Goal: Task Accomplishment & Management: Complete application form

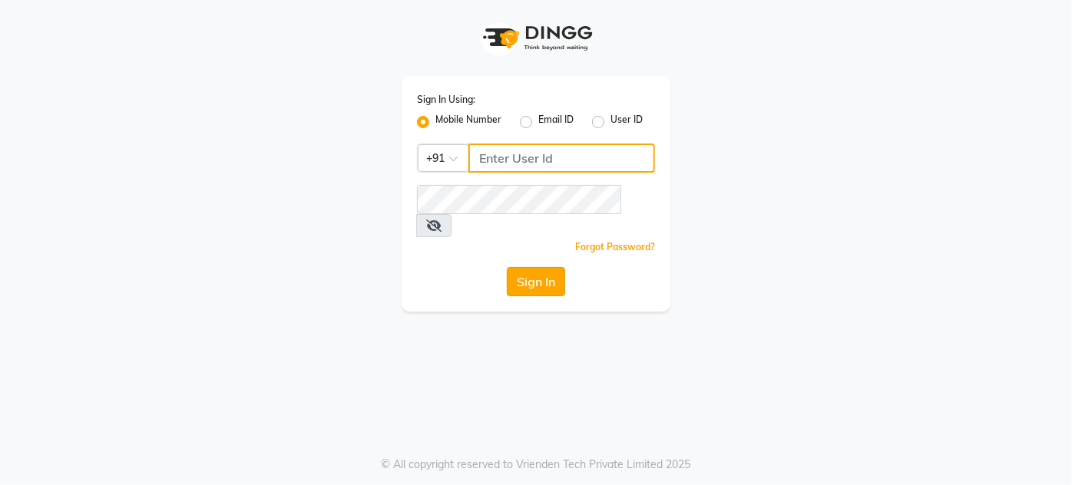
type input "8095355755"
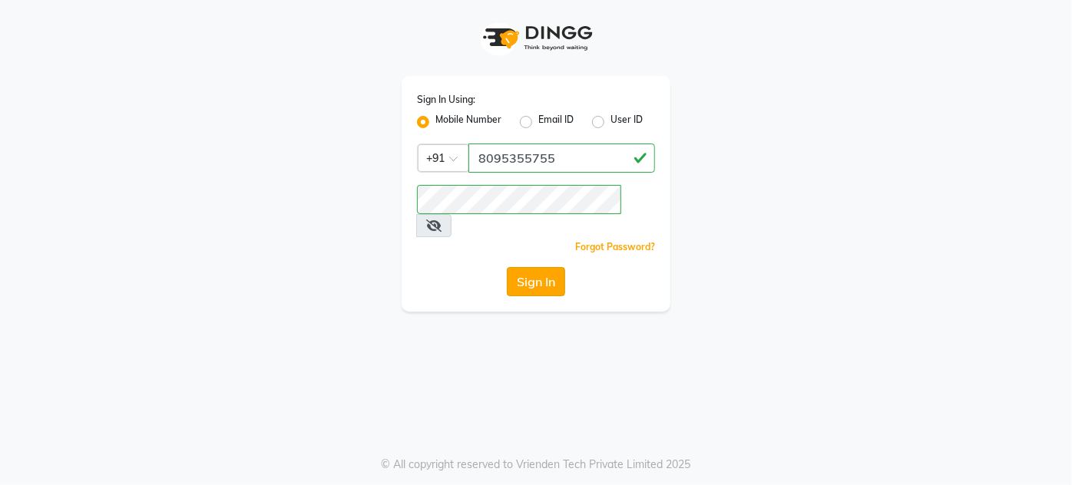
click at [550, 268] on button "Sign In" at bounding box center [536, 281] width 58 height 29
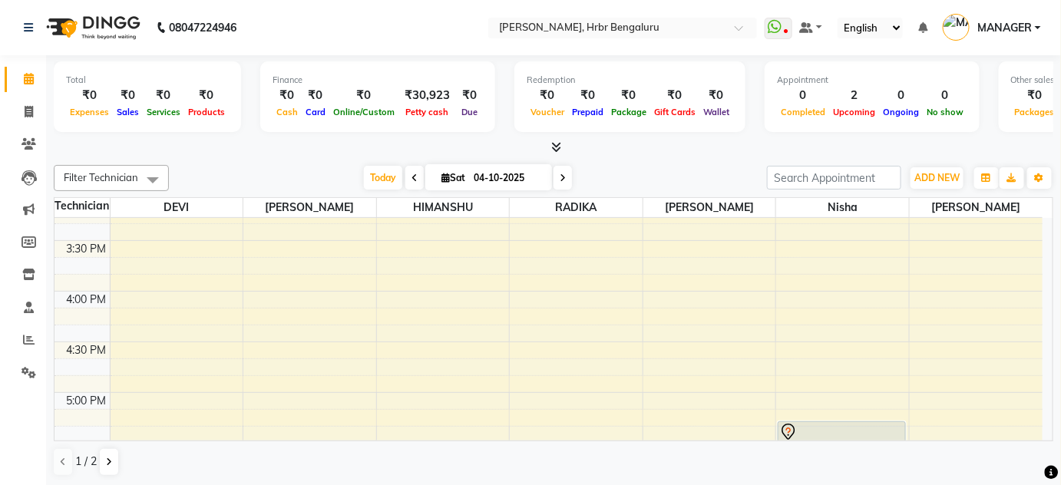
scroll to position [1542, 0]
click at [31, 348] on span at bounding box center [28, 341] width 27 height 18
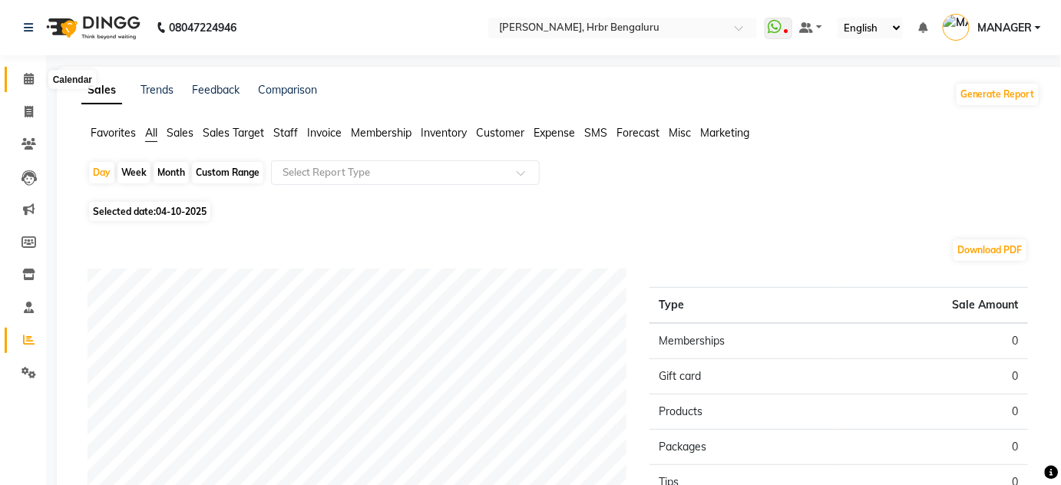
click at [25, 80] on icon at bounding box center [29, 79] width 10 height 12
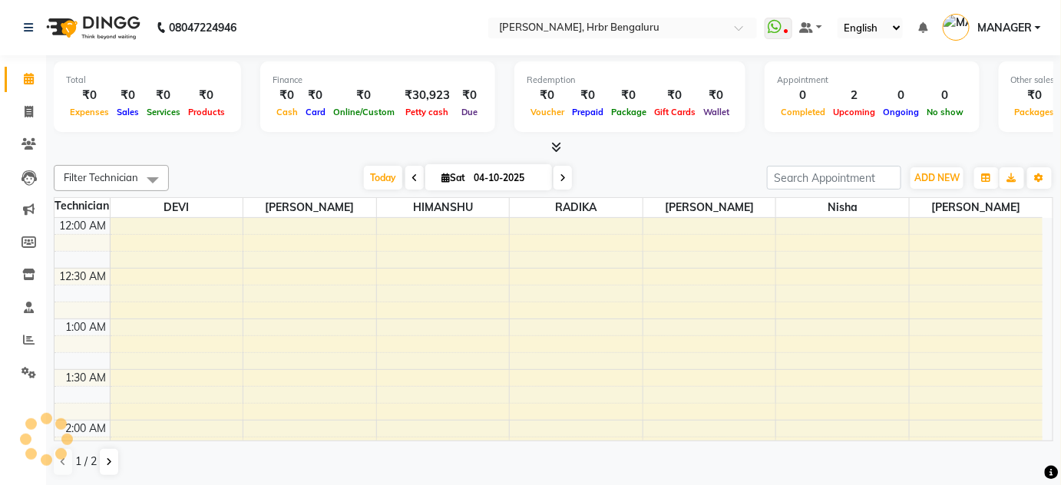
scroll to position [1202, 0]
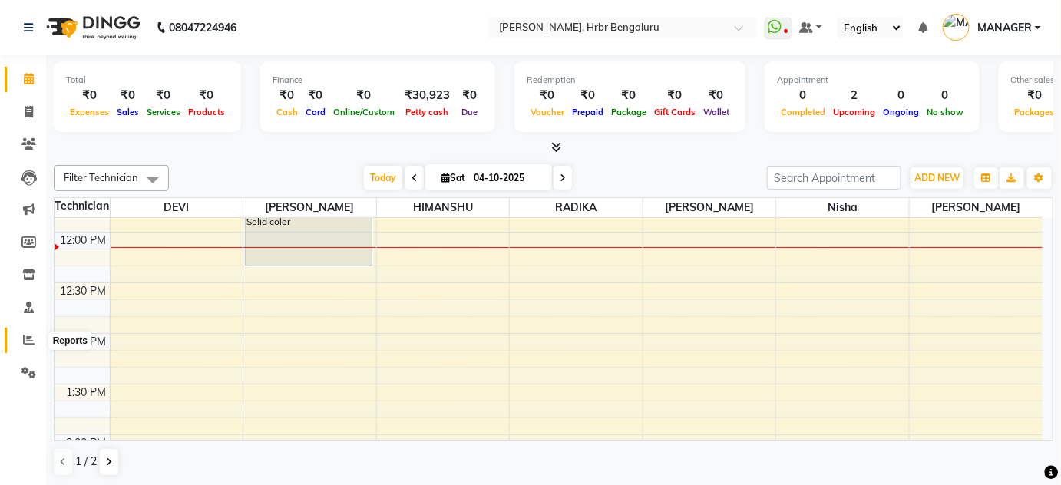
click at [34, 343] on icon at bounding box center [29, 340] width 12 height 12
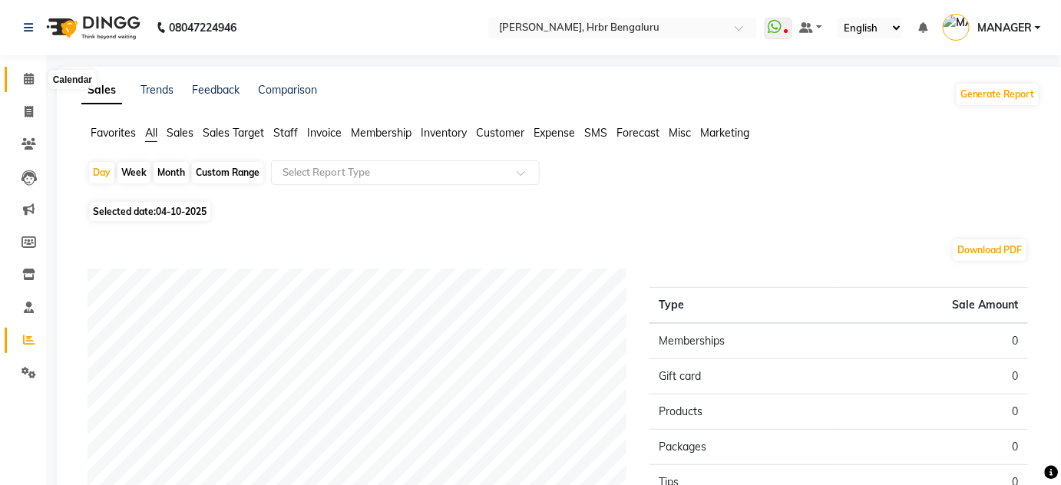
click at [30, 79] on icon at bounding box center [29, 79] width 10 height 12
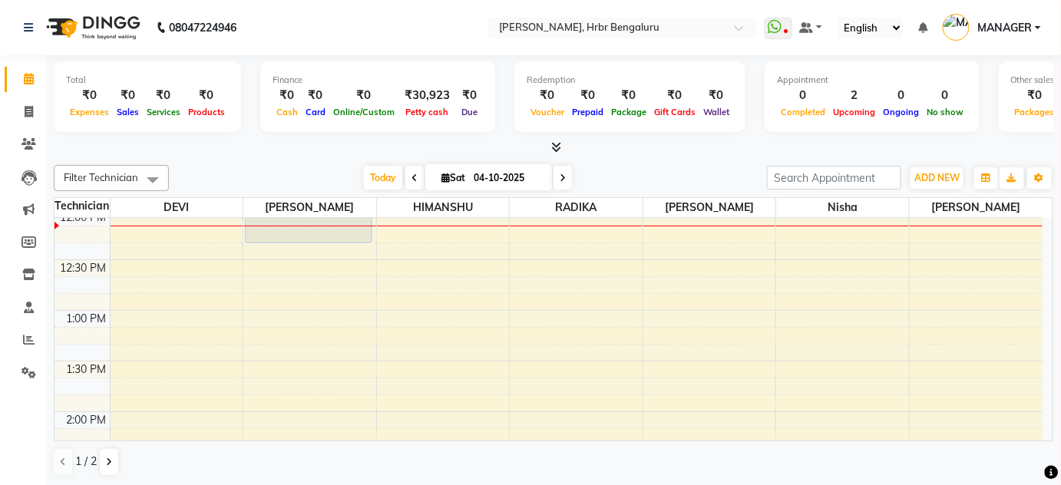
scroll to position [1243, 0]
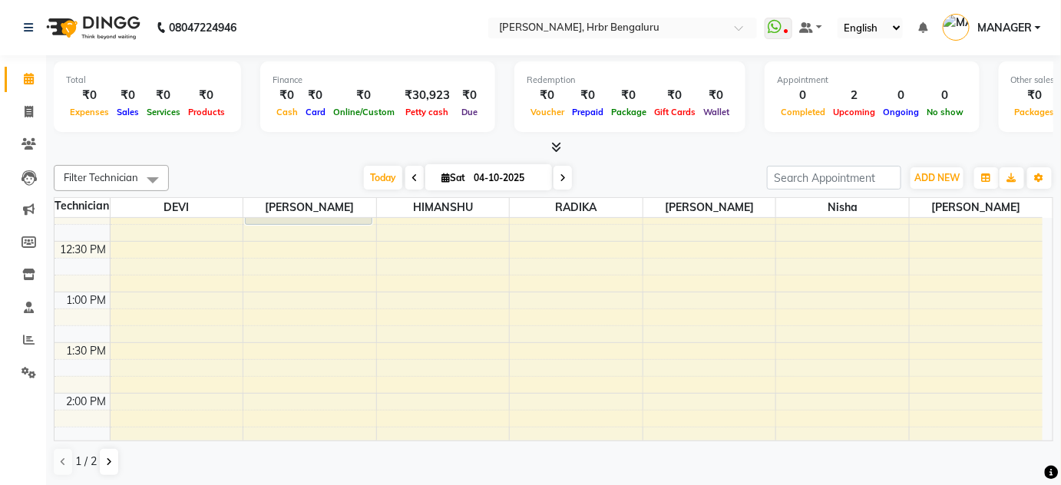
click at [293, 335] on div "12:00 AM 12:30 AM 1:00 AM 1:30 AM 2:00 AM 2:30 AM 3:00 AM 3:30 AM 4:00 AM 4:30 …" at bounding box center [549, 90] width 988 height 2230
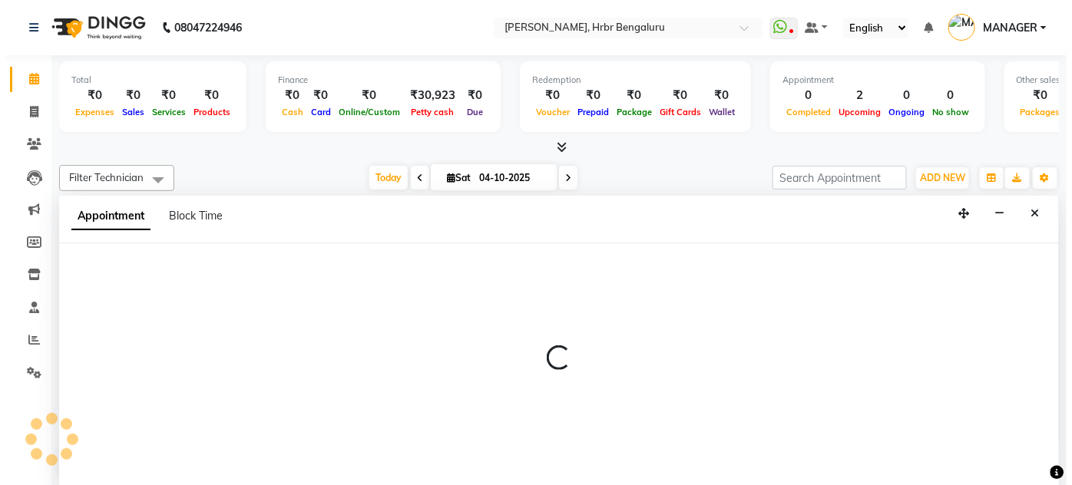
scroll to position [0, 0]
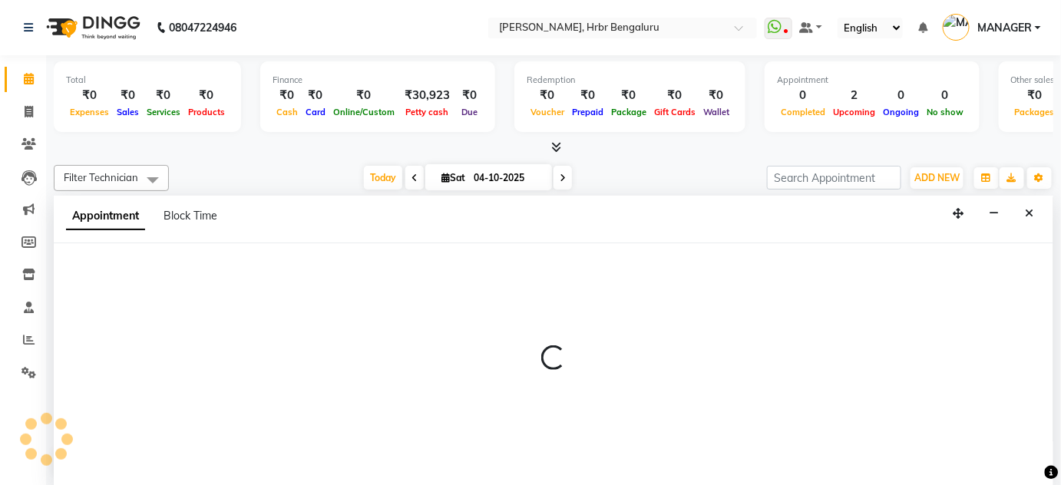
select select "77431"
select select "810"
select select "tentative"
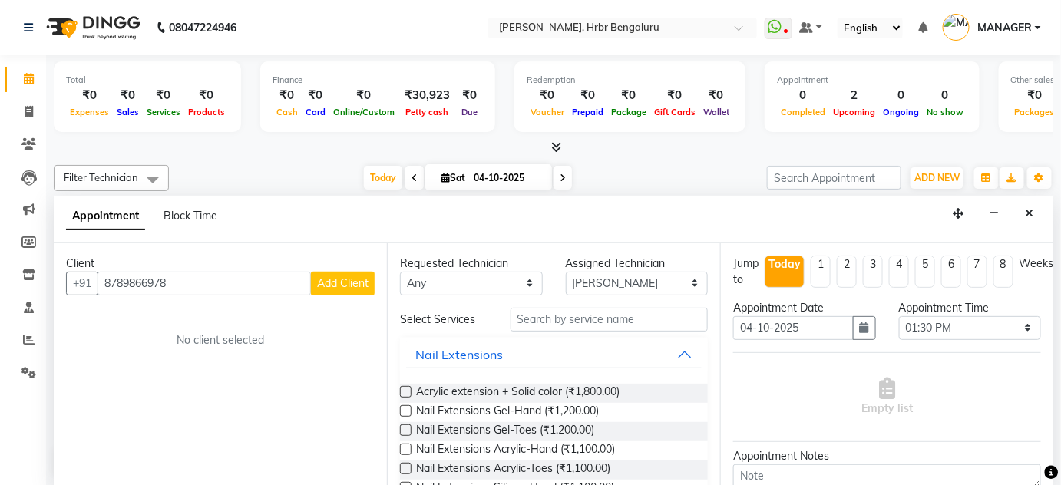
type input "8789866978"
click at [323, 276] on span "Add Client" at bounding box center [342, 283] width 51 height 14
select select "21"
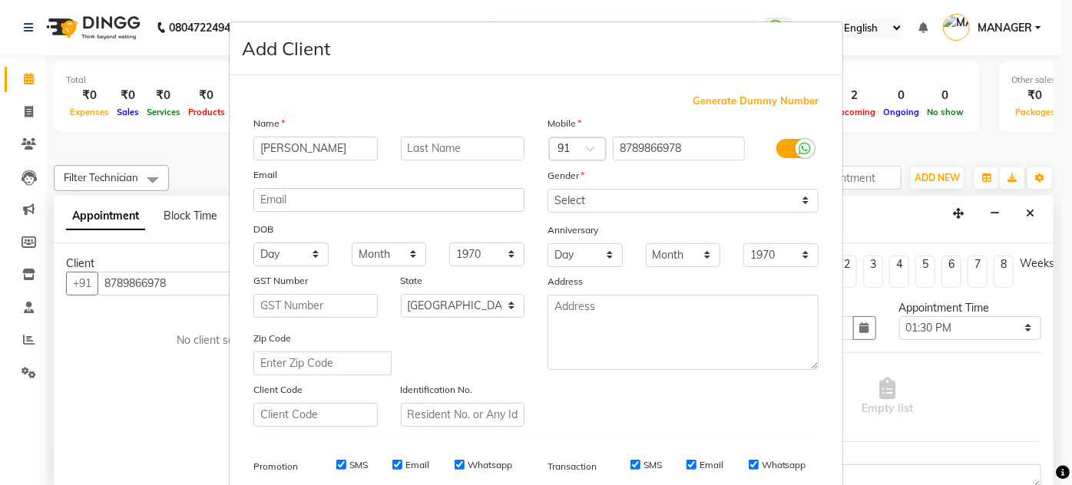
type input "[PERSON_NAME]"
click at [704, 198] on select "Select [DEMOGRAPHIC_DATA] [DEMOGRAPHIC_DATA] Other Prefer Not To Say" at bounding box center [683, 201] width 271 height 24
select select "[DEMOGRAPHIC_DATA]"
click at [548, 189] on select "Select [DEMOGRAPHIC_DATA] [DEMOGRAPHIC_DATA] Other Prefer Not To Say" at bounding box center [683, 201] width 271 height 24
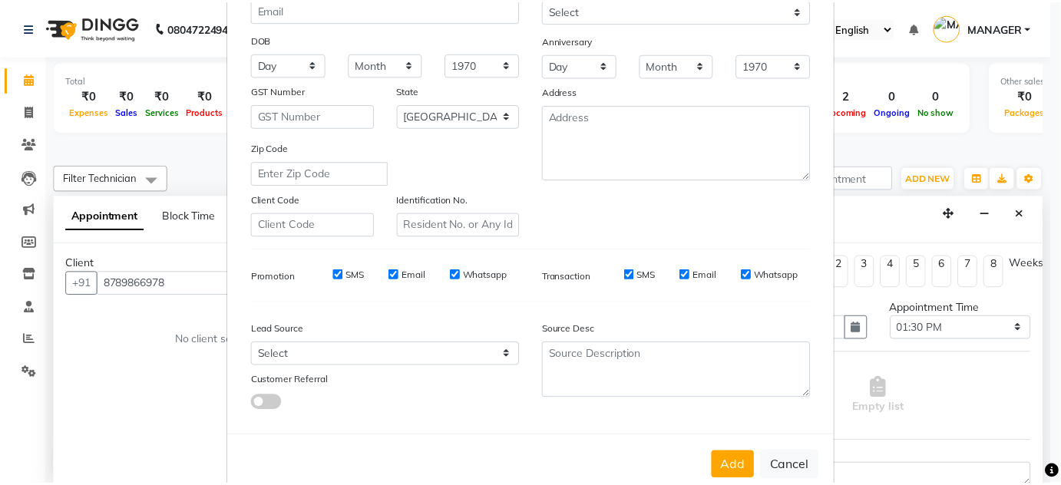
scroll to position [220, 0]
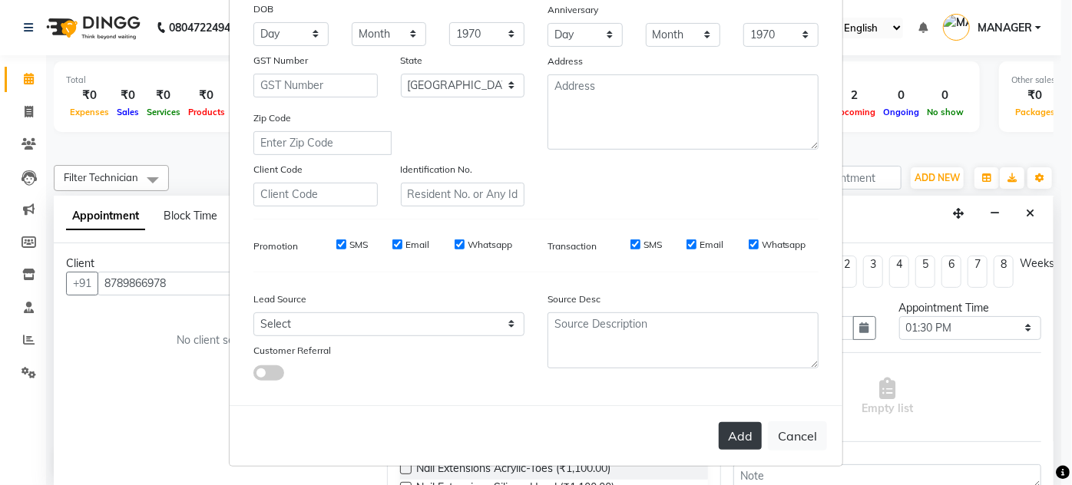
click at [743, 439] on button "Add" at bounding box center [740, 436] width 43 height 28
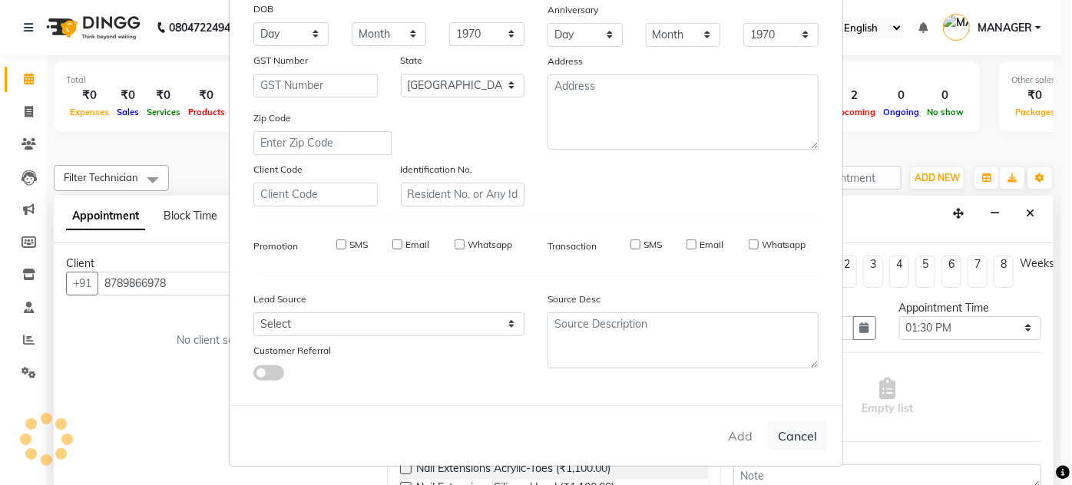
type input "87******78"
select select
select select "null"
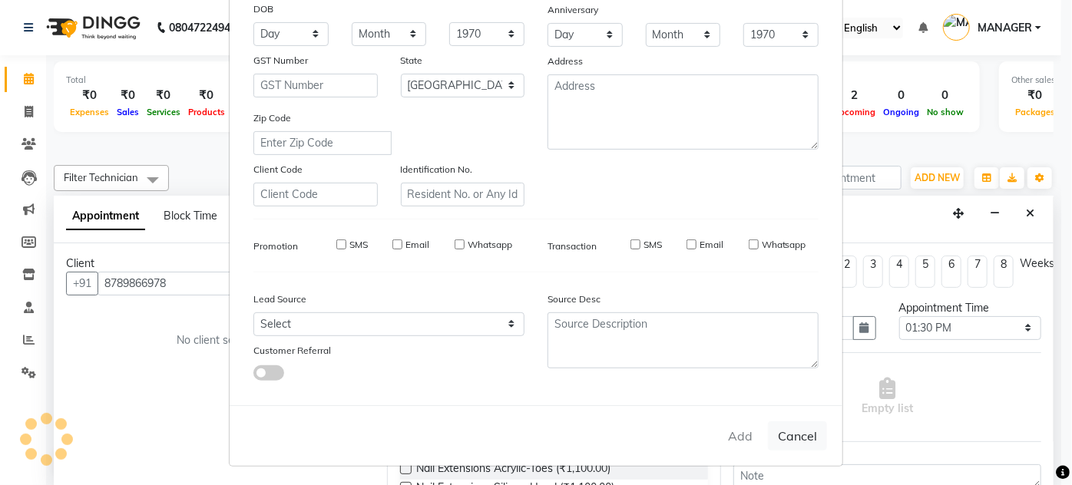
select select
checkbox input "false"
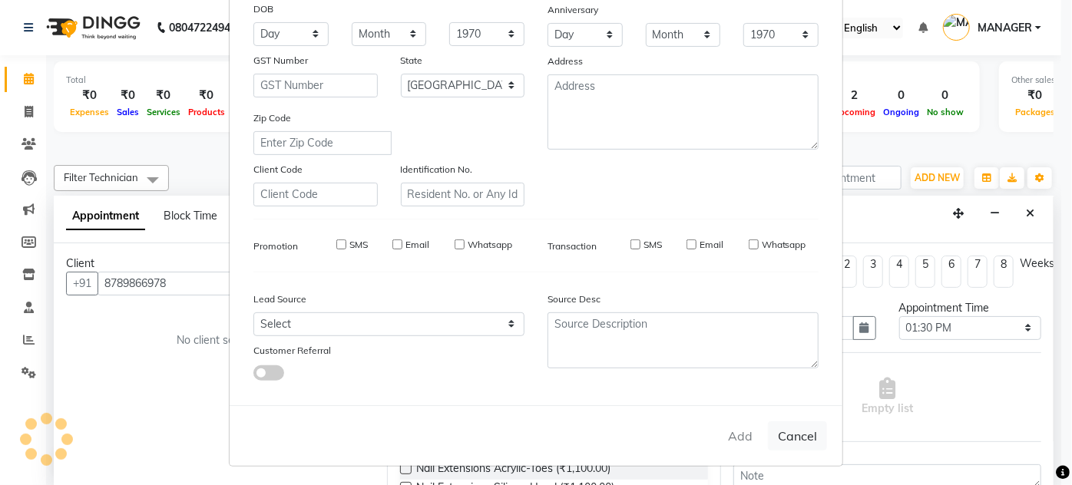
checkbox input "false"
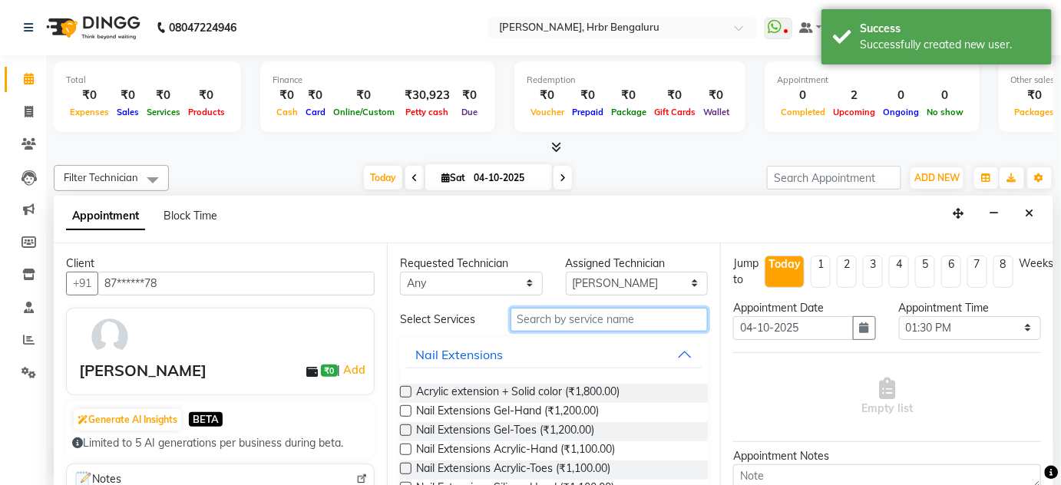
click at [530, 322] on input "text" at bounding box center [609, 320] width 197 height 24
type input "ex"
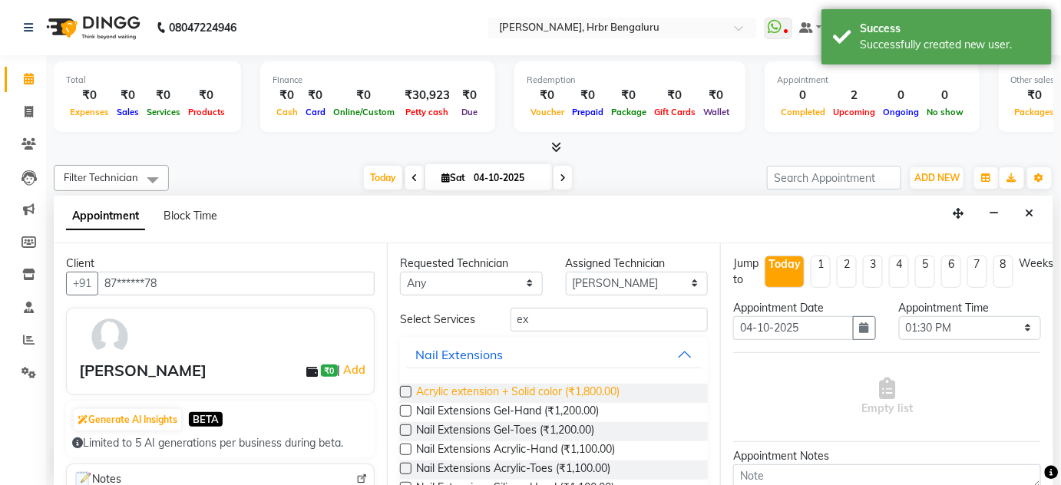
click at [516, 387] on span "Acrylic extension + Solid color (₹1,800.00)" at bounding box center [518, 393] width 204 height 19
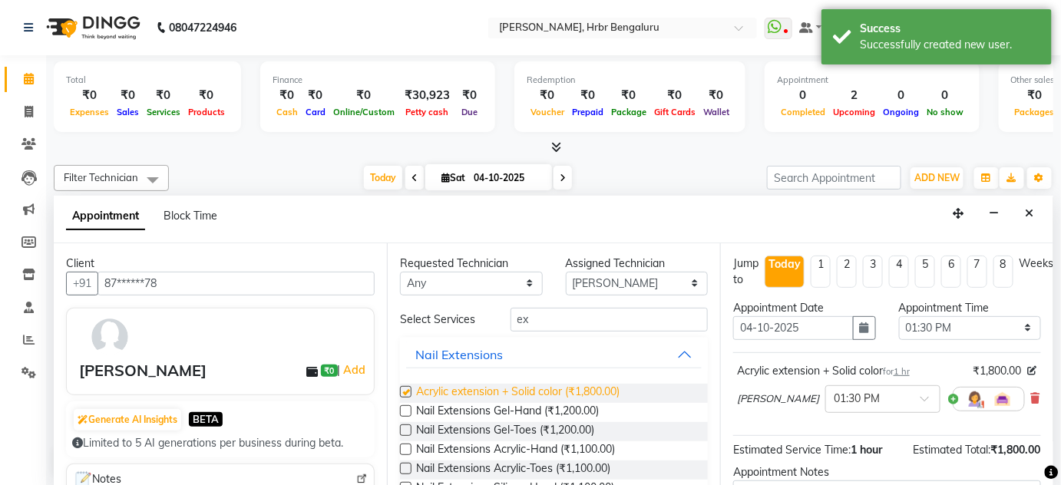
checkbox input "false"
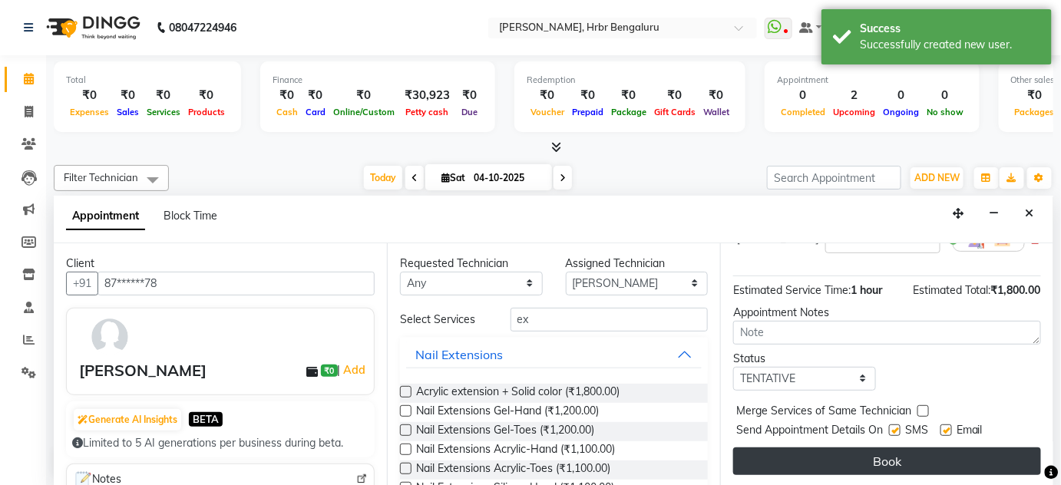
click at [891, 464] on button "Book" at bounding box center [887, 462] width 308 height 28
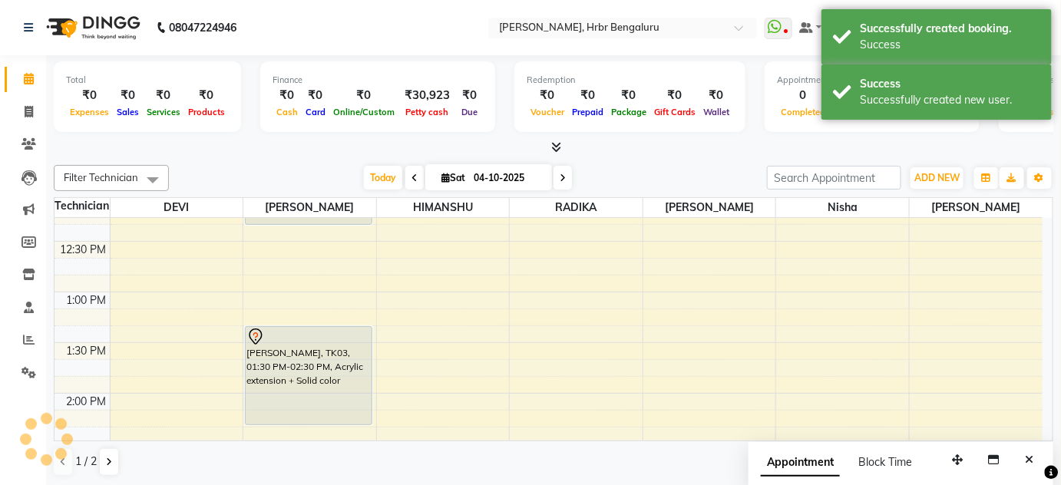
scroll to position [0, 0]
click at [1028, 458] on icon "Close" at bounding box center [1030, 460] width 8 height 11
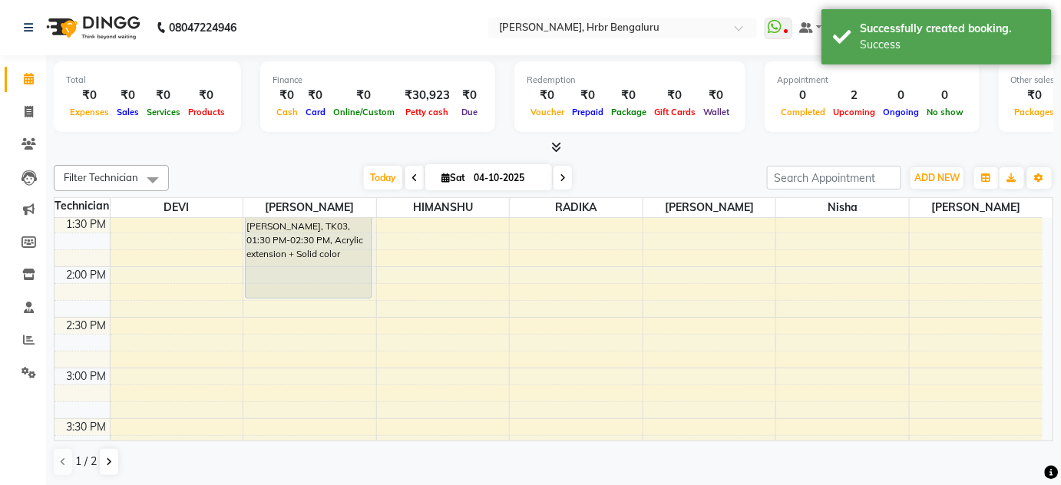
scroll to position [1395, 0]
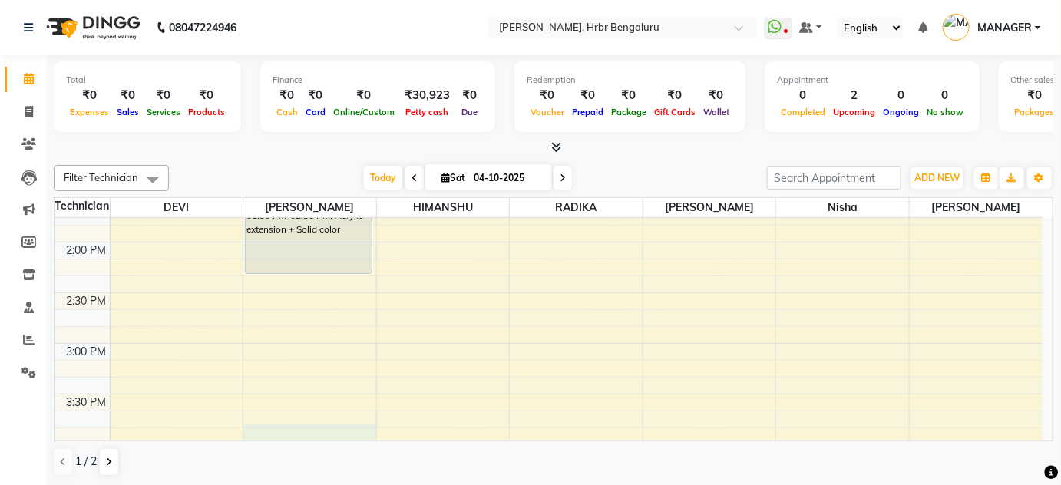
select select "77431"
select select "960"
select select "tentative"
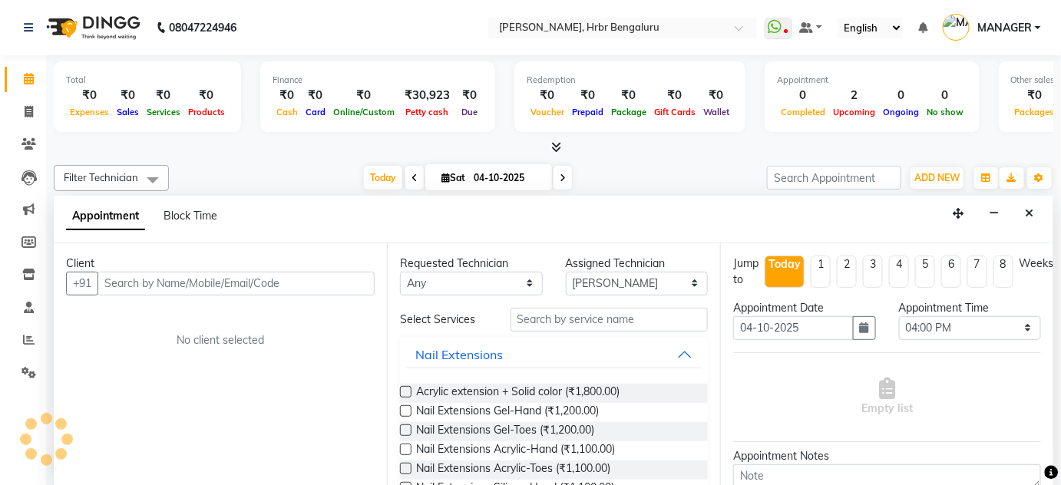
scroll to position [0, 0]
click at [190, 272] on input "text" at bounding box center [236, 284] width 277 height 24
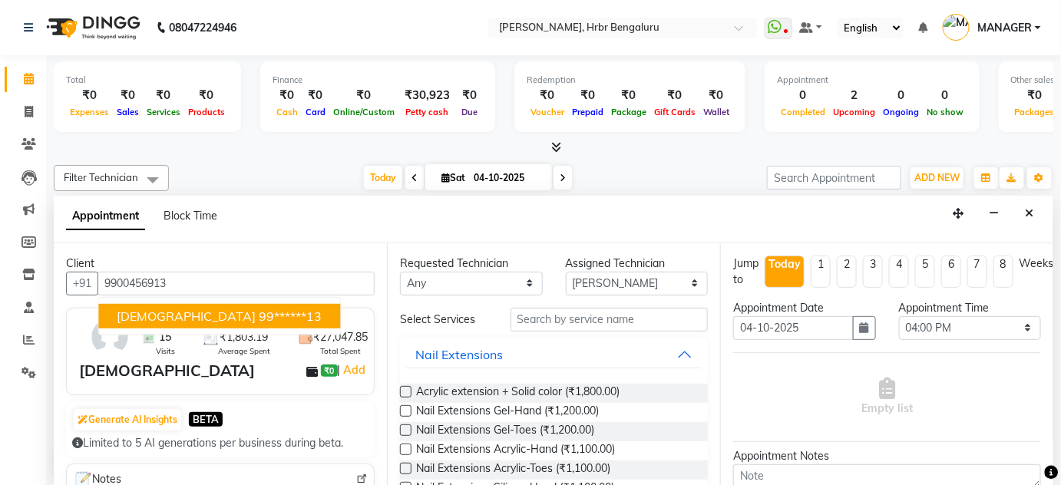
click at [191, 315] on span "[DEMOGRAPHIC_DATA]" at bounding box center [186, 315] width 139 height 15
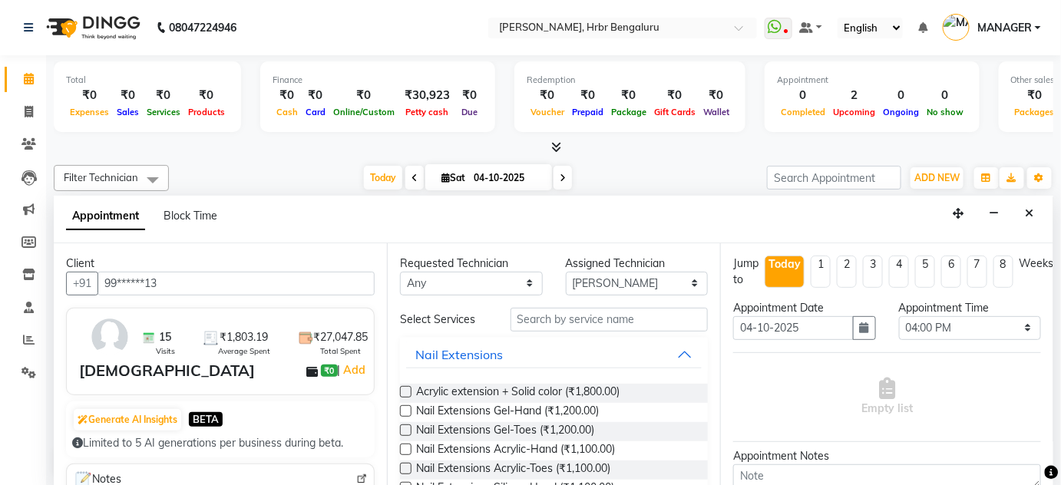
type input "99******13"
click at [533, 309] on input "text" at bounding box center [609, 320] width 197 height 24
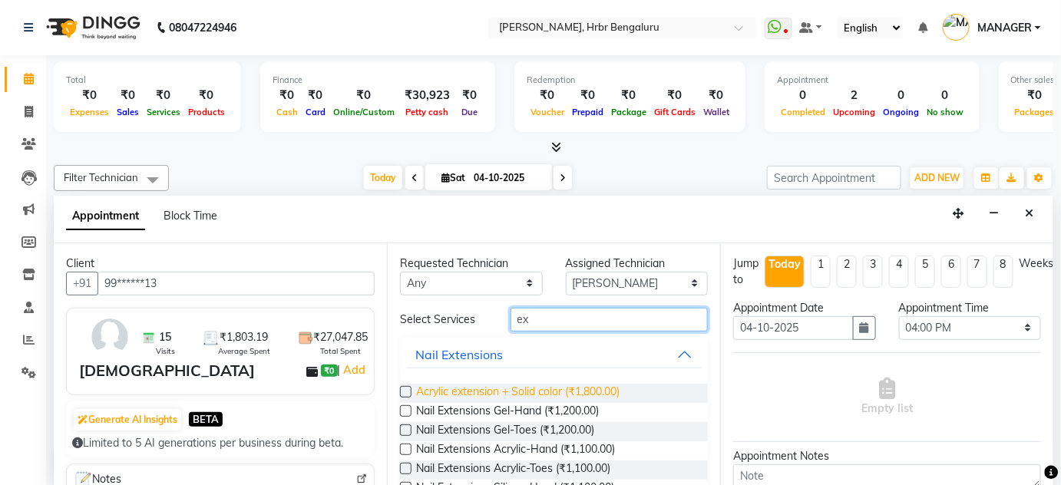
type input "ex"
click at [548, 394] on span "Acrylic extension + Solid color (₹1,800.00)" at bounding box center [518, 393] width 204 height 19
checkbox input "false"
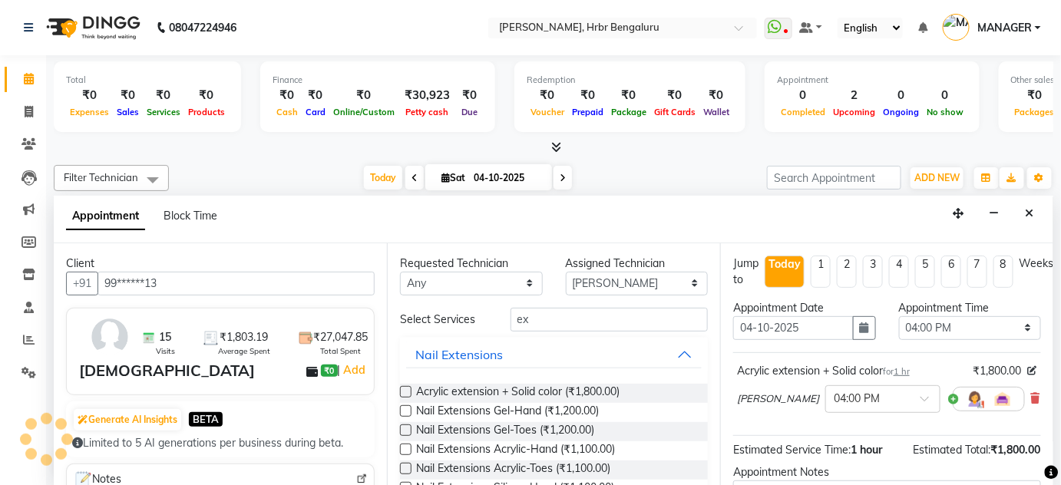
scroll to position [160, 0]
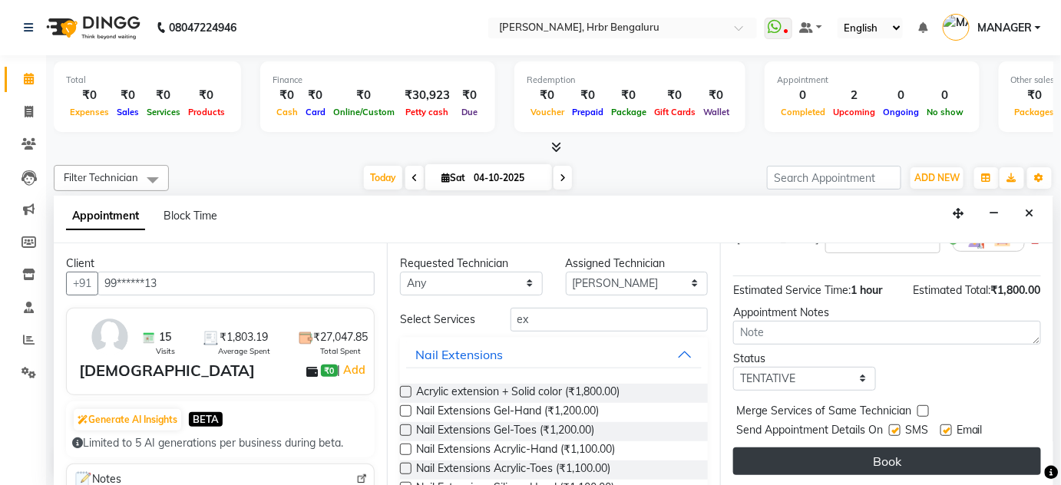
click at [978, 455] on button "Book" at bounding box center [887, 462] width 308 height 28
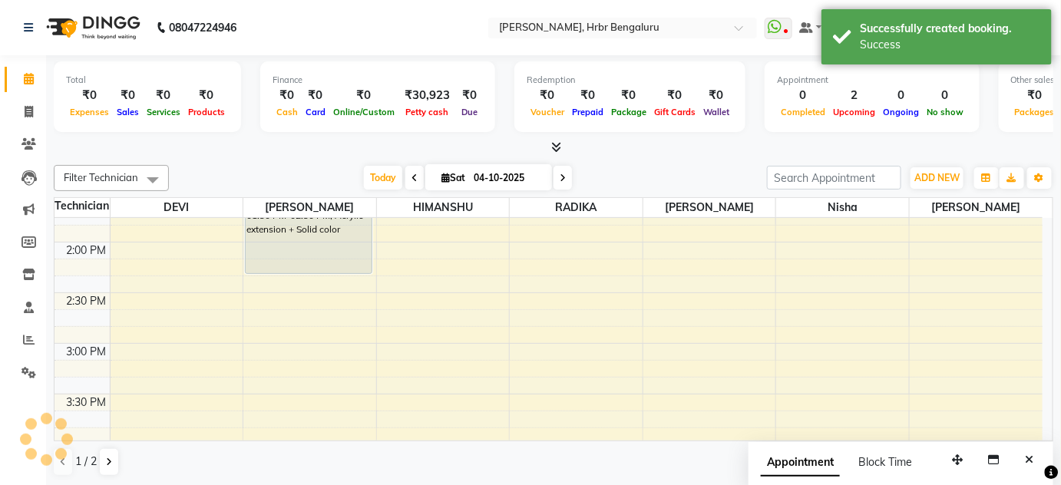
scroll to position [0, 0]
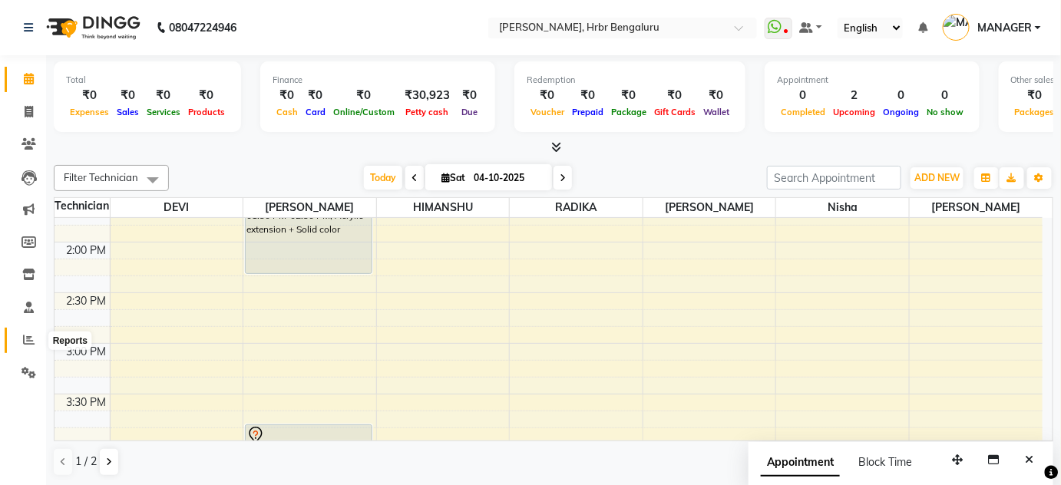
click at [26, 346] on icon at bounding box center [29, 340] width 12 height 12
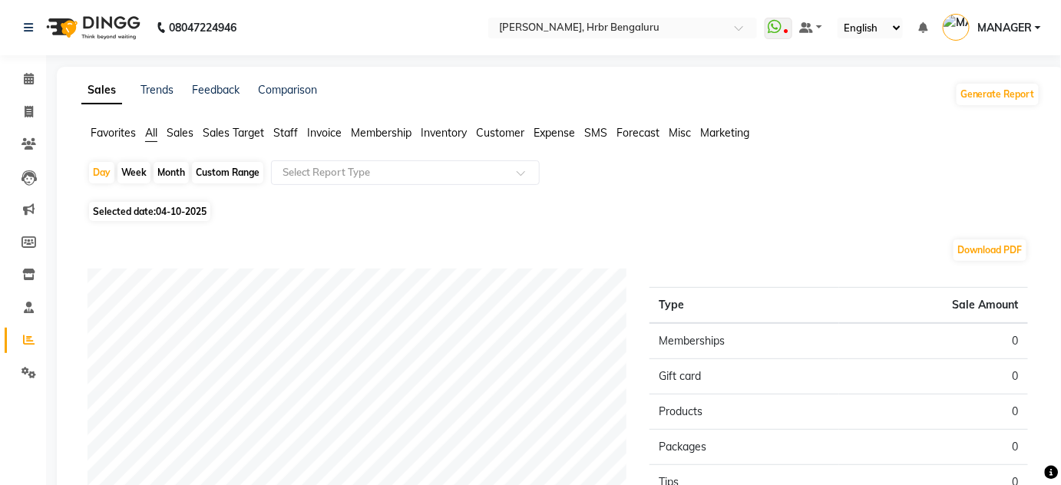
click at [289, 130] on span "Staff" at bounding box center [285, 133] width 25 height 14
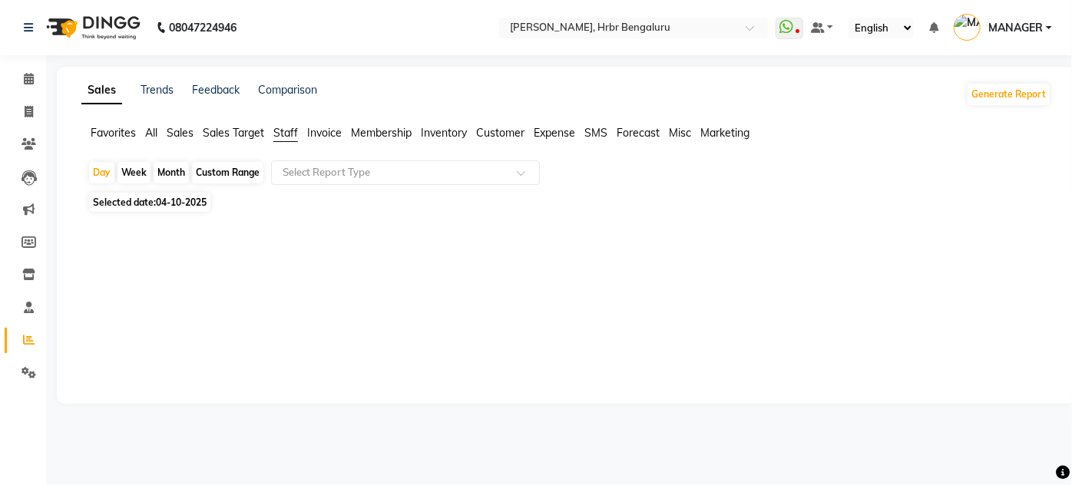
click at [139, 204] on span "Selected date: [DATE]" at bounding box center [149, 202] width 121 height 19
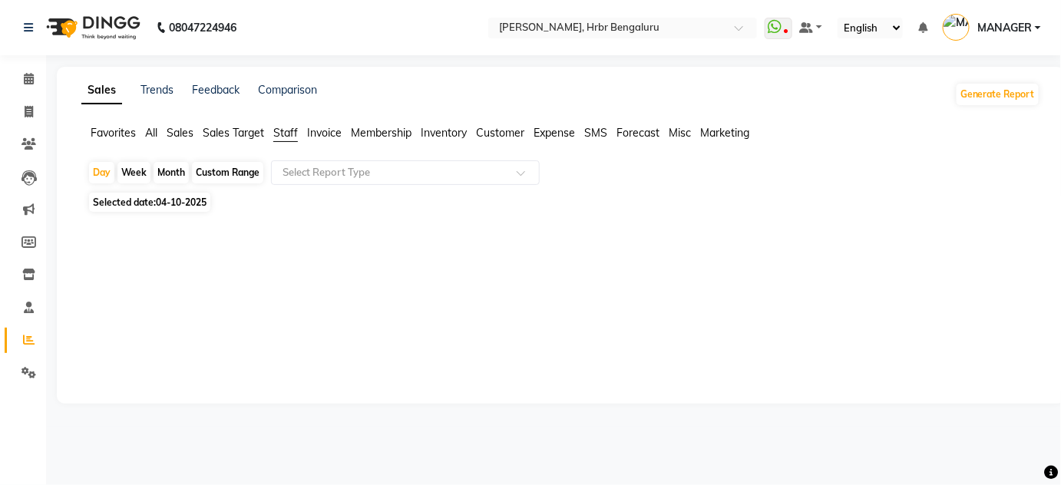
select select "10"
select select "2025"
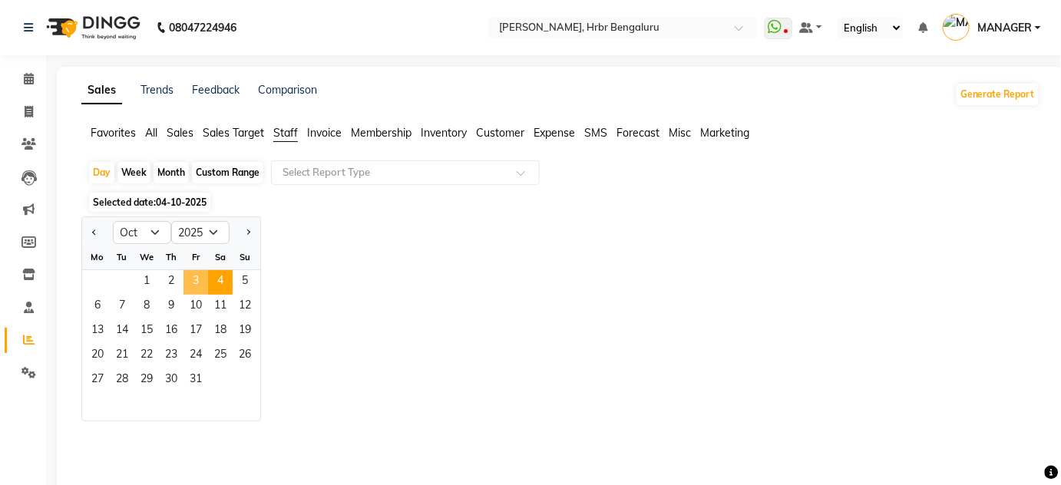
click at [194, 284] on span "3" at bounding box center [196, 282] width 25 height 25
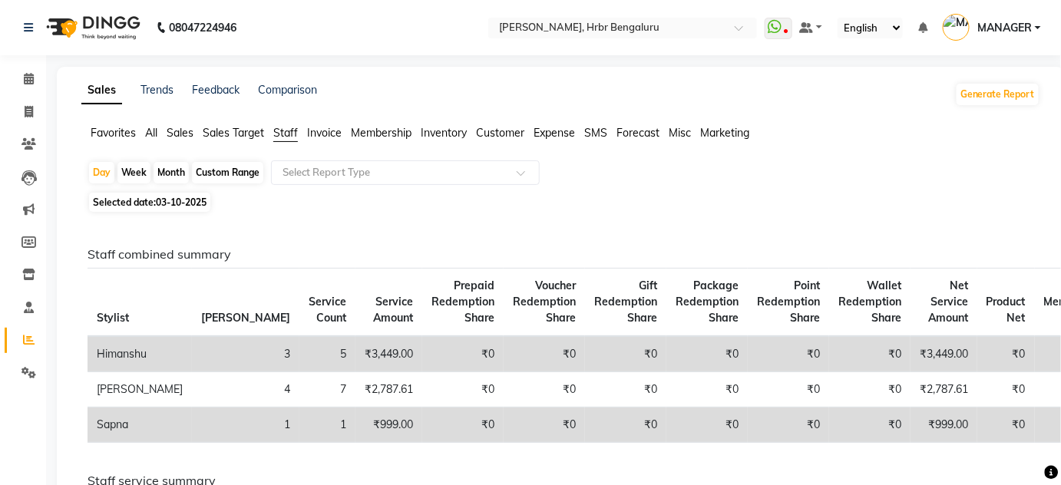
scroll to position [117, 0]
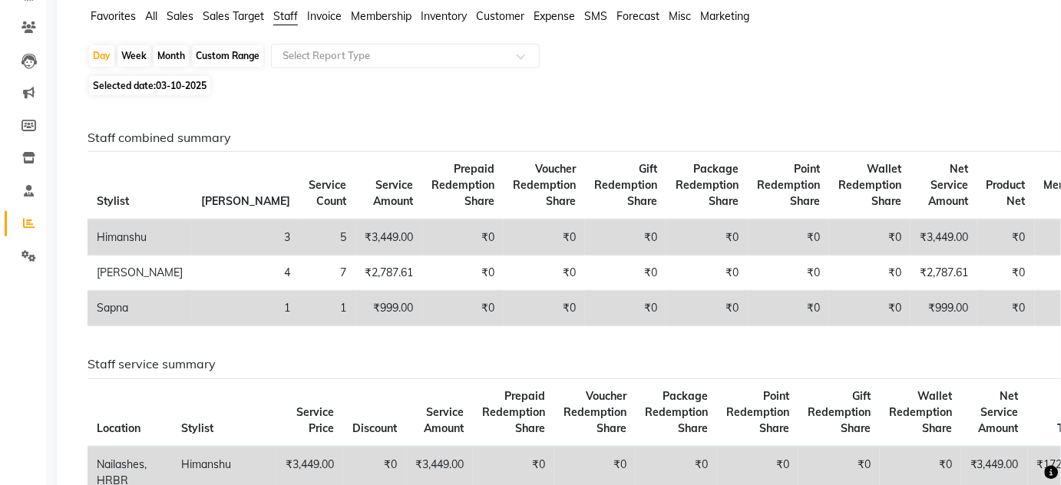
click at [167, 57] on div "Month" at bounding box center [171, 56] width 35 height 22
select select "10"
select select "2025"
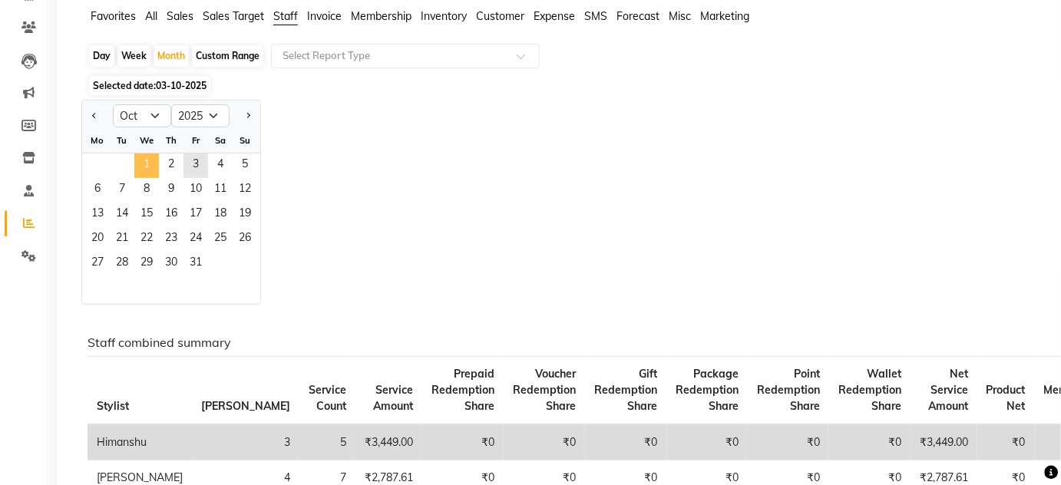
click at [146, 166] on span "1" at bounding box center [146, 166] width 25 height 25
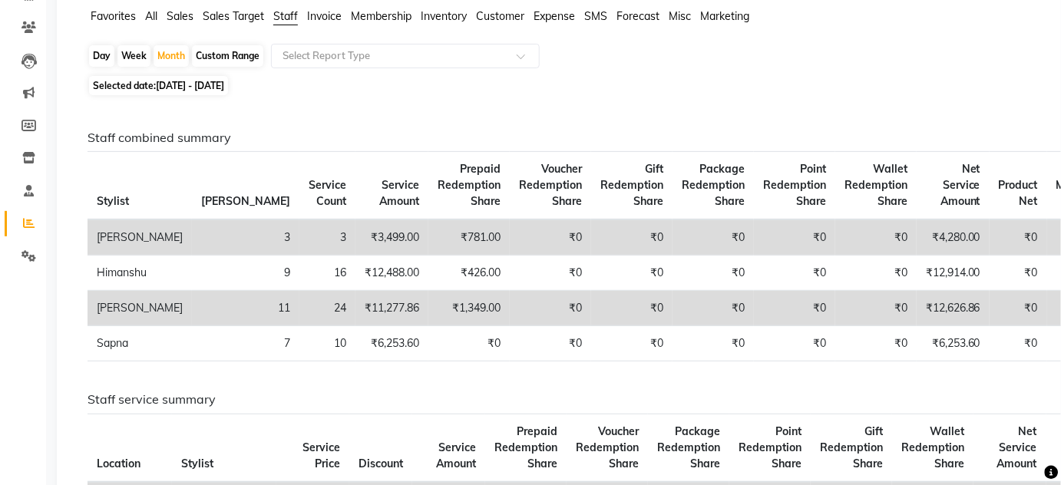
scroll to position [0, 0]
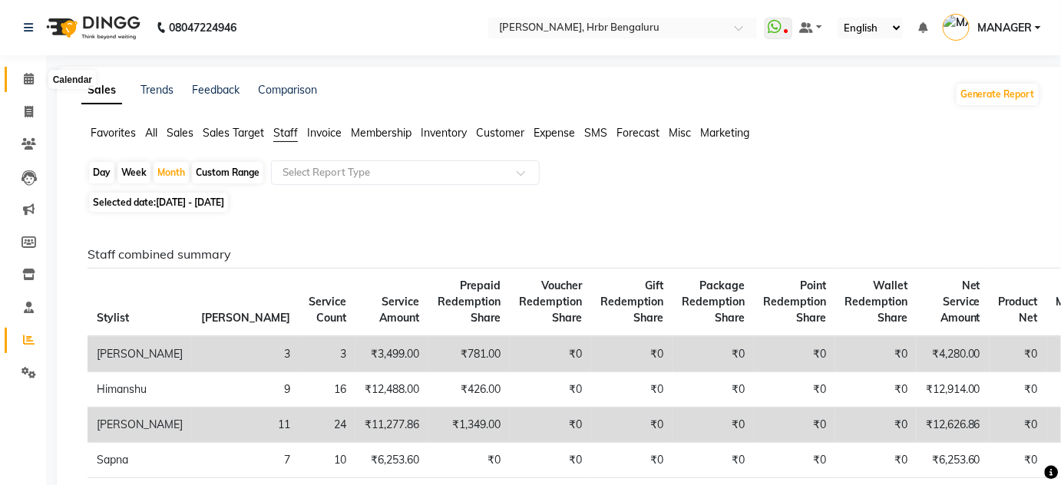
click at [24, 85] on span at bounding box center [28, 80] width 27 height 18
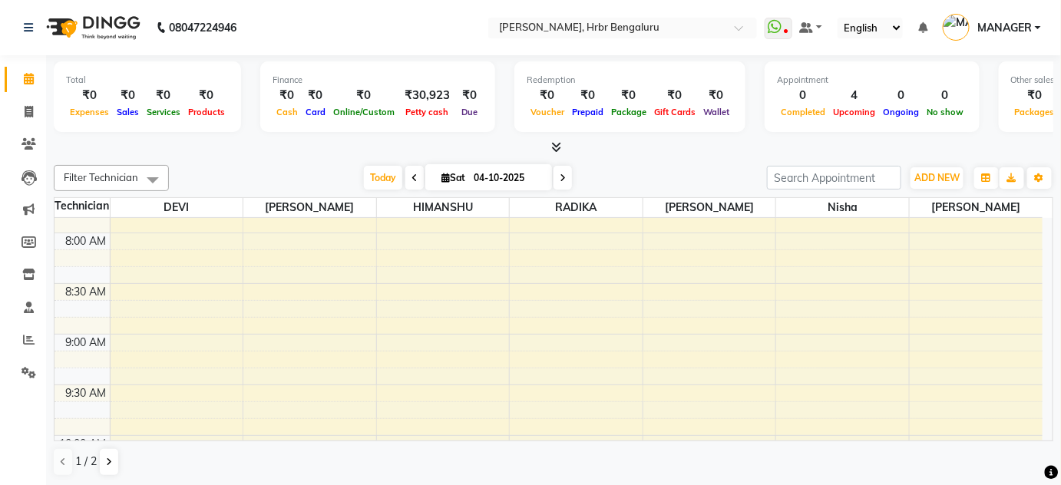
scroll to position [802, 0]
